Goal: Information Seeking & Learning: Learn about a topic

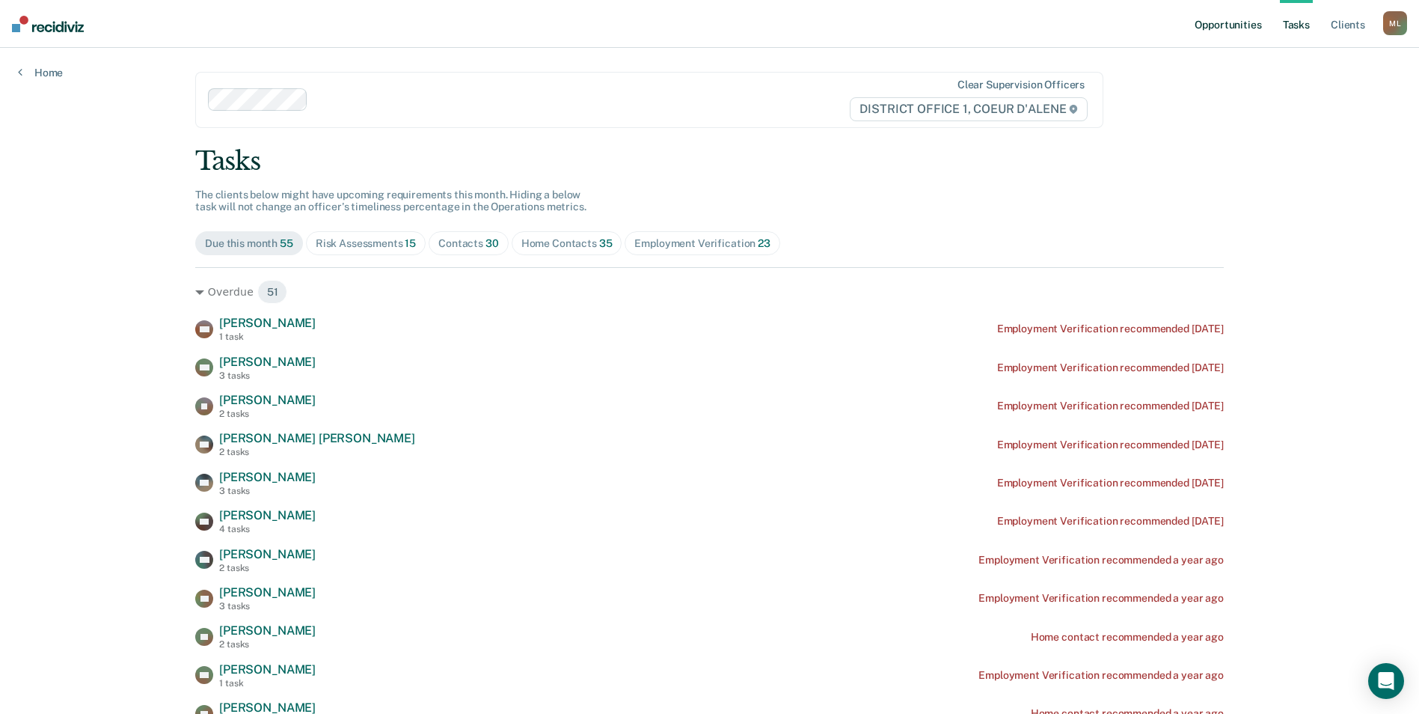
click at [1237, 36] on link "Opportunities" at bounding box center [1228, 24] width 73 height 48
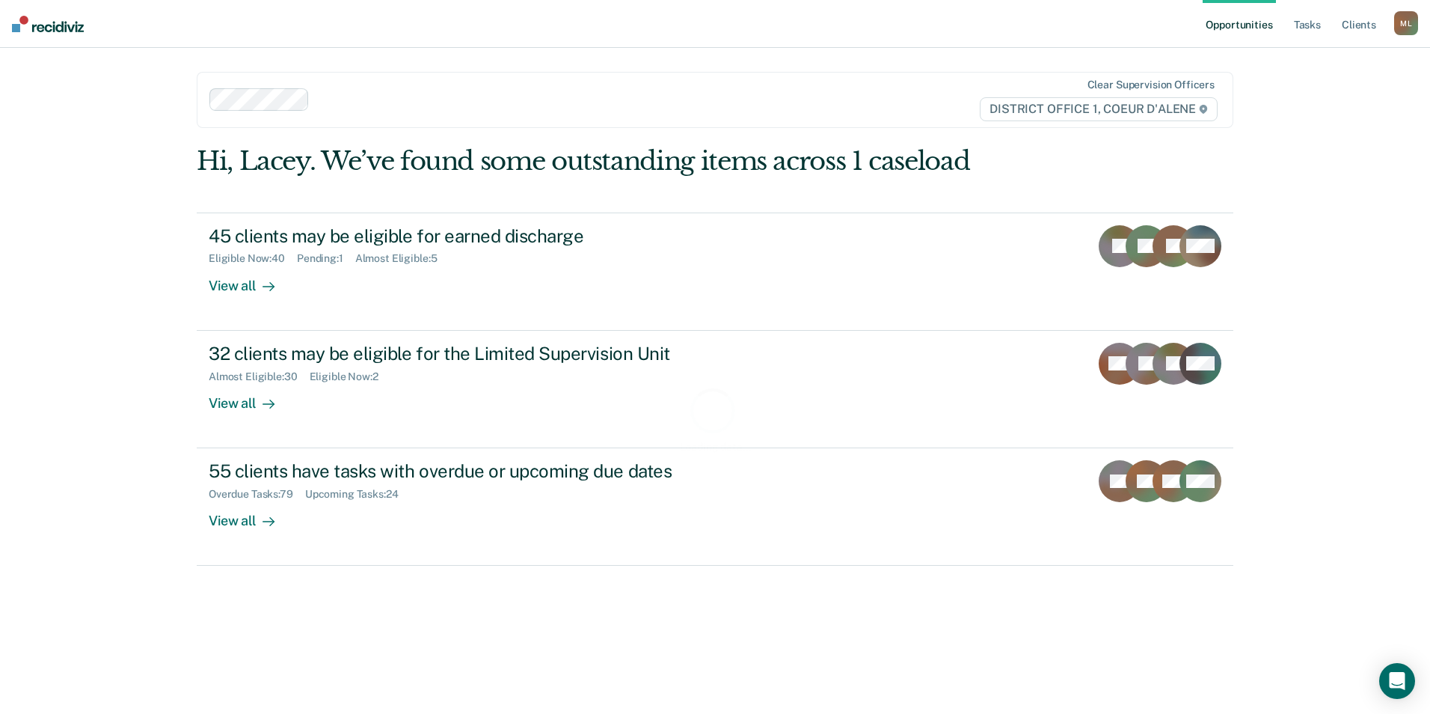
click at [1403, 27] on div "M L" at bounding box center [1407, 23] width 24 height 24
click at [19, 25] on img at bounding box center [48, 24] width 72 height 16
click at [1322, 26] on link "Tasks" at bounding box center [1307, 24] width 33 height 48
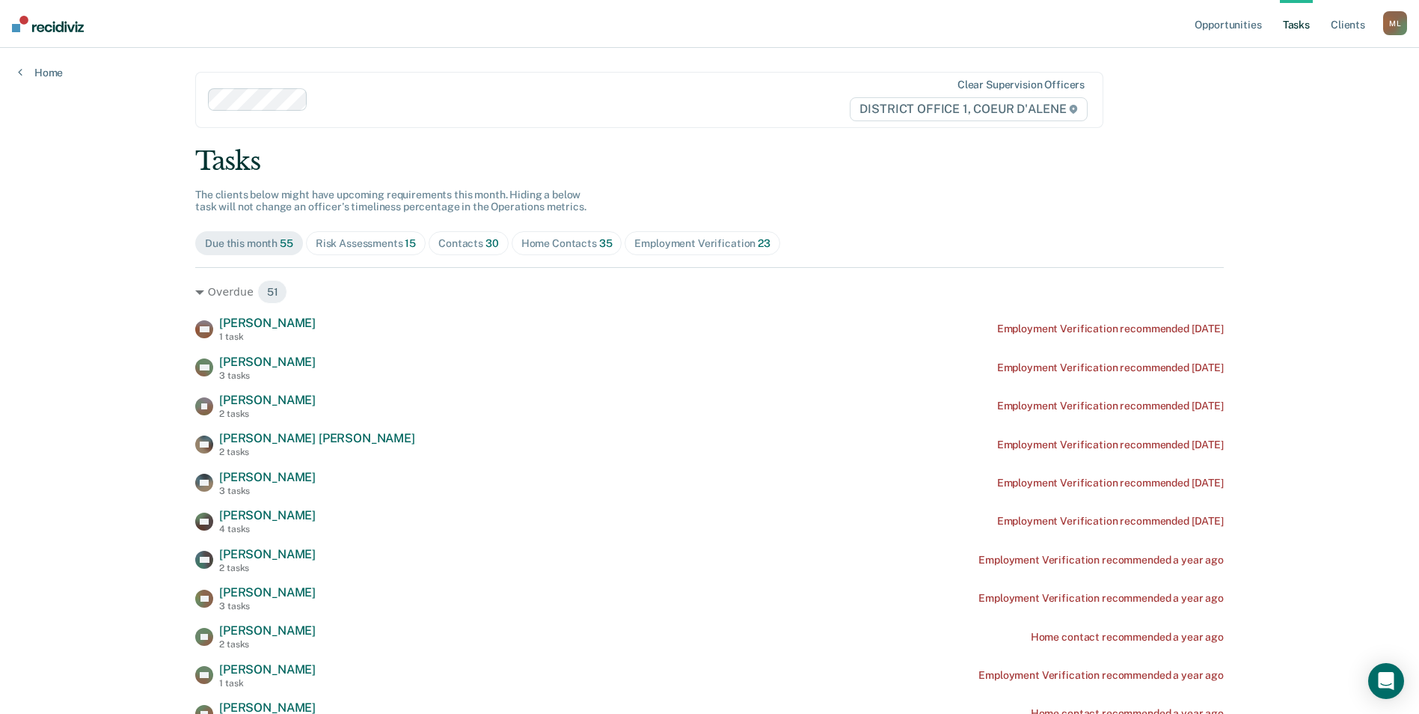
click at [349, 239] on div "Risk Assessments 15" at bounding box center [366, 243] width 100 height 13
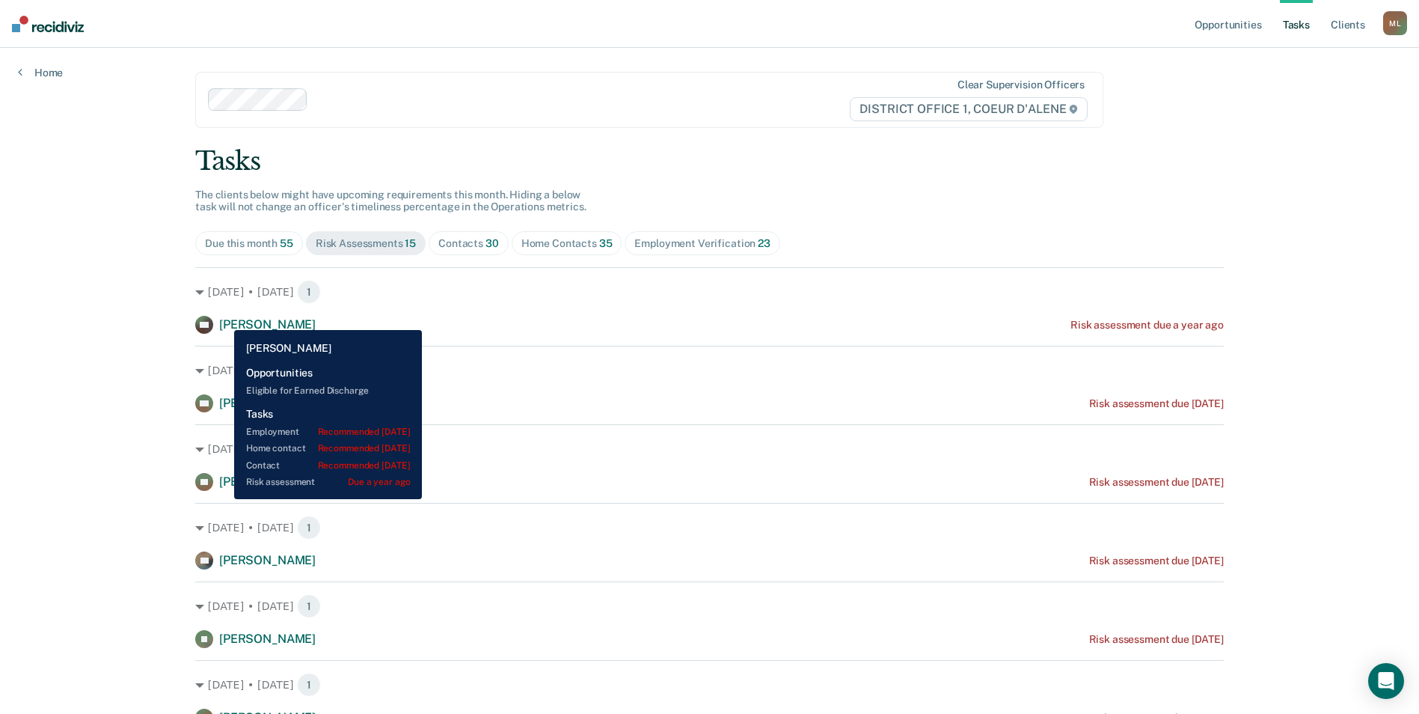
click at [223, 319] on span "[PERSON_NAME]" at bounding box center [267, 324] width 97 height 14
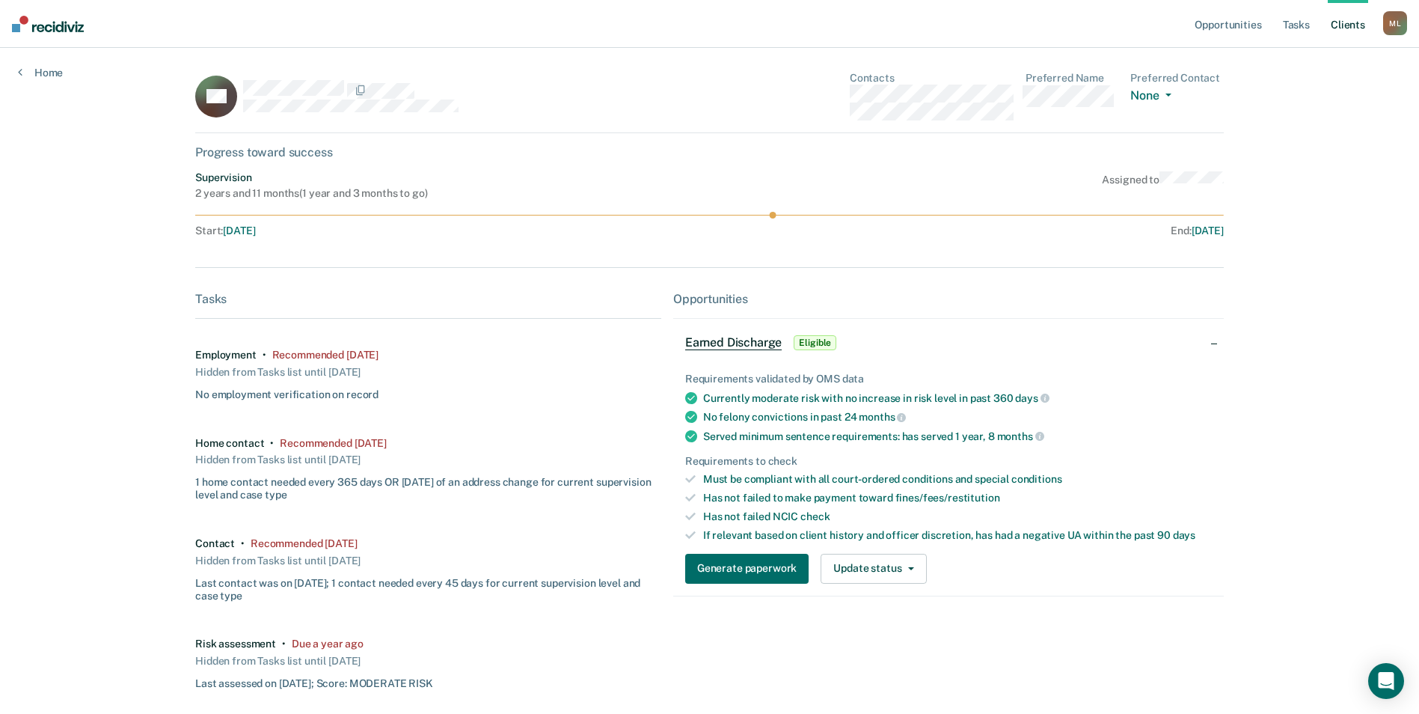
click at [1350, 30] on link "Client s" at bounding box center [1348, 24] width 40 height 48
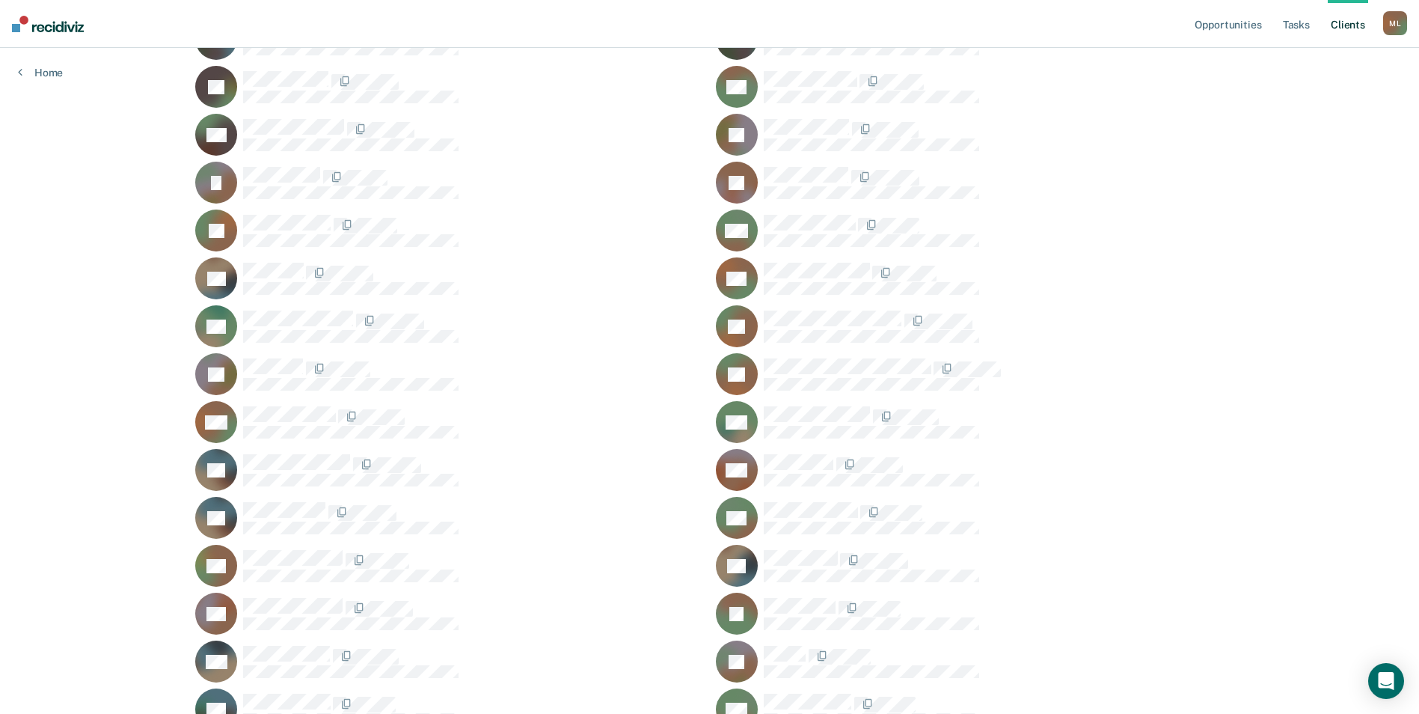
scroll to position [622, 0]
